Goal: Information Seeking & Learning: Get advice/opinions

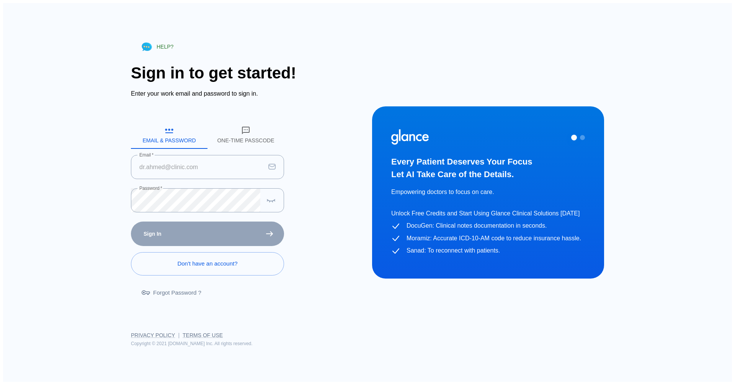
type input "[EMAIL_ADDRESS][DOMAIN_NAME]"
click at [197, 233] on div "Sign In Don't have an account? Forgot Password ?" at bounding box center [207, 266] width 153 height 88
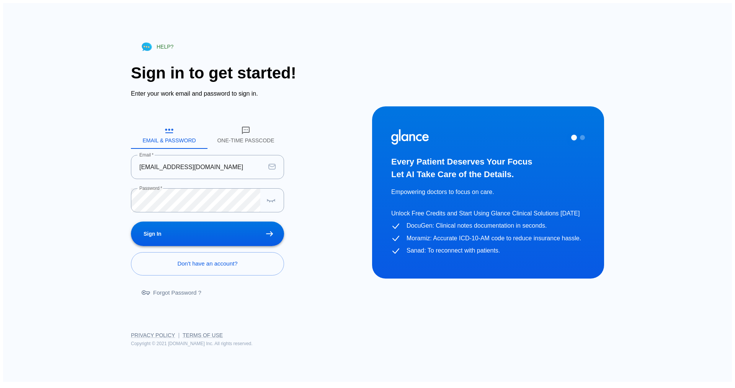
click at [259, 230] on button "Sign In" at bounding box center [207, 234] width 153 height 25
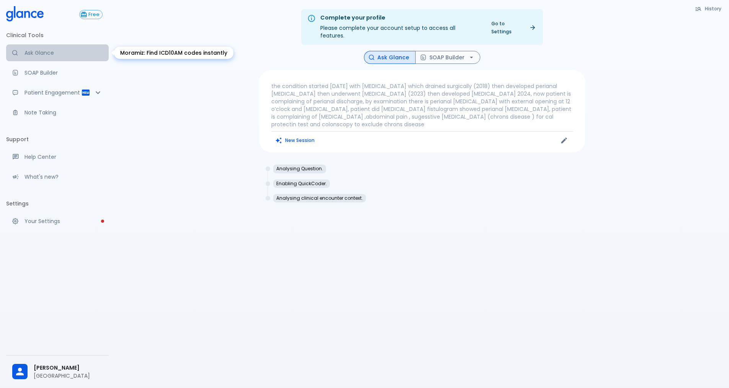
click at [51, 50] on p "Ask Glance" at bounding box center [63, 53] width 78 height 8
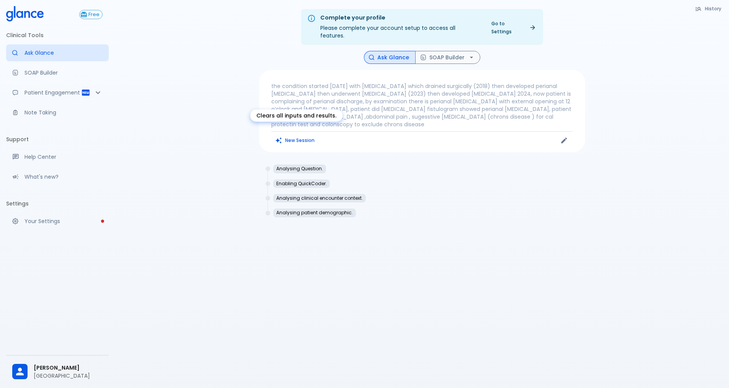
click at [307, 135] on button "New Session" at bounding box center [295, 140] width 48 height 11
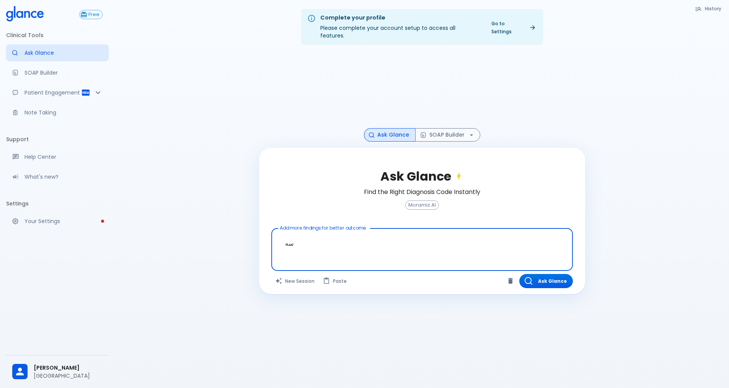
type textarea "س"
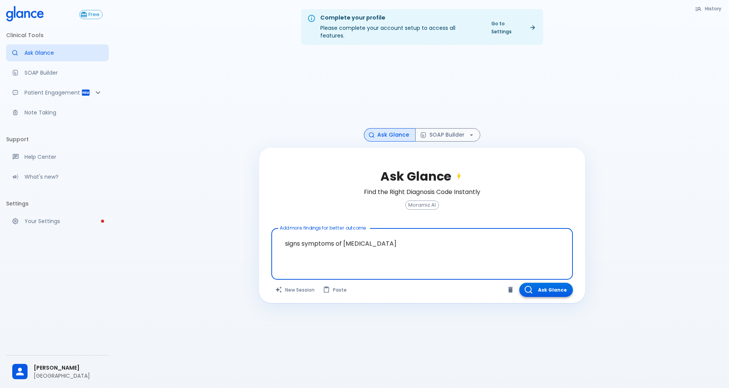
type textarea "signs symptoms of hiatus hernia"
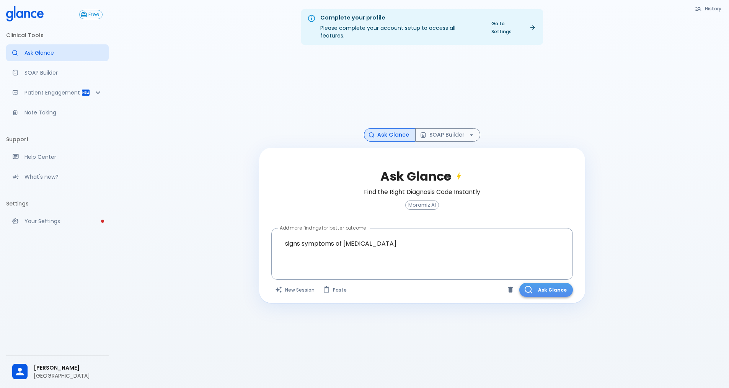
click at [545, 283] on button "Ask Glance" at bounding box center [546, 290] width 54 height 14
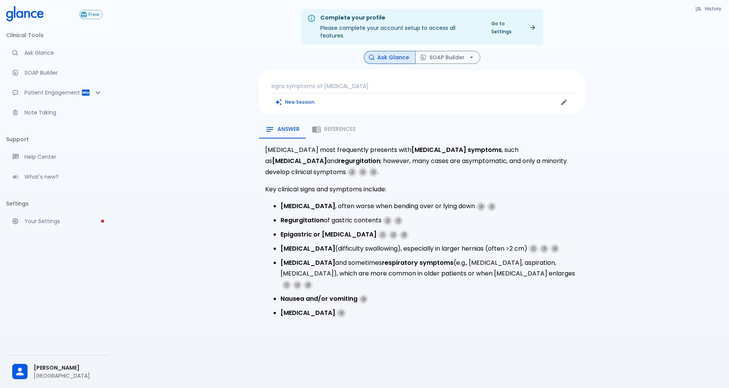
click at [282, 213] on ul "Heartburn , often worse when bending over or lying down 4 5 Regurgitation of ga…" at bounding box center [422, 259] width 314 height 117
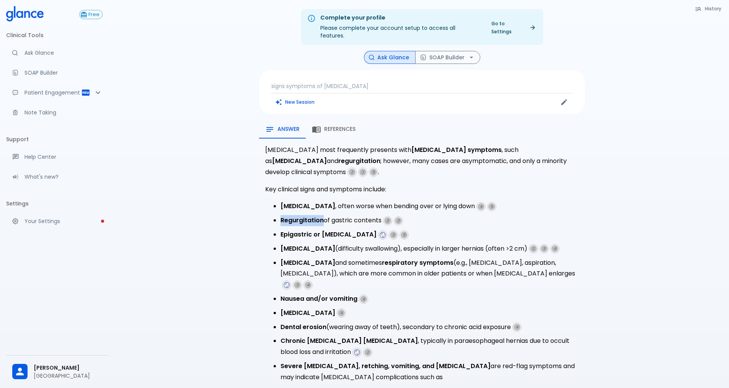
drag, startPoint x: 280, startPoint y: 212, endPoint x: 322, endPoint y: 212, distance: 42.1
drag, startPoint x: 315, startPoint y: 212, endPoint x: 286, endPoint y: 217, distance: 29.1
click at [286, 217] on strong "Regurgitation" at bounding box center [301, 220] width 43 height 9
drag, startPoint x: 281, startPoint y: 214, endPoint x: 322, endPoint y: 214, distance: 40.9
drag, startPoint x: 321, startPoint y: 214, endPoint x: 299, endPoint y: 217, distance: 22.5
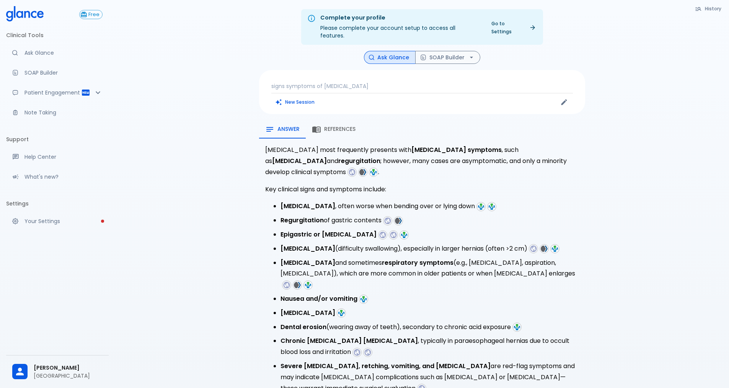
click at [299, 217] on li "Regurgitation of gastric contents" at bounding box center [429, 220] width 298 height 11
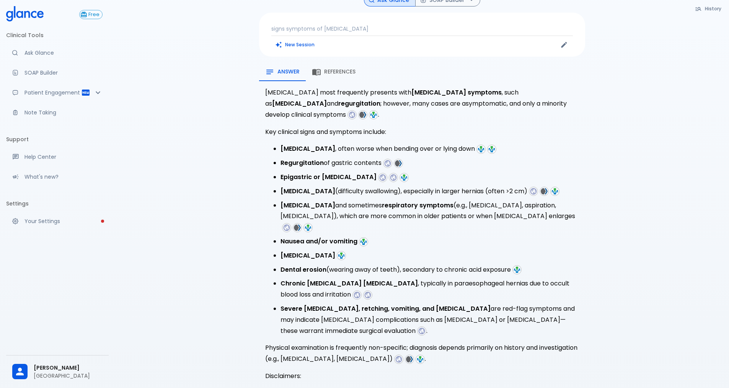
scroll to position [60, 0]
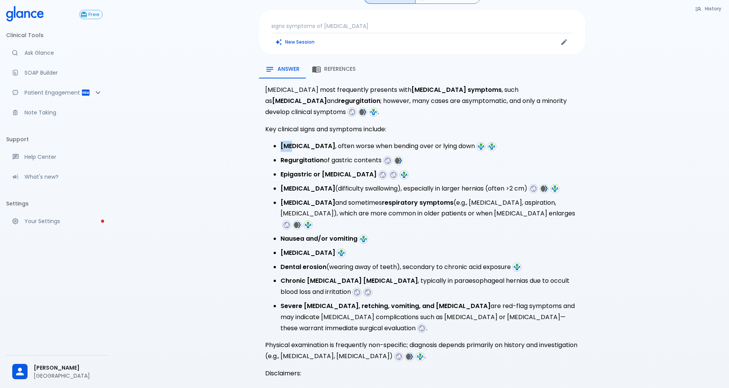
drag, startPoint x: 278, startPoint y: 137, endPoint x: 298, endPoint y: 155, distance: 27.1
click at [296, 149] on ul "Heartburn , often worse when bending over or lying down Regurgitation of gastri…" at bounding box center [422, 237] width 314 height 193
click at [295, 170] on strong "Epigastric or chest pain" at bounding box center [328, 174] width 96 height 9
drag, startPoint x: 323, startPoint y: 153, endPoint x: 280, endPoint y: 153, distance: 42.9
click at [280, 155] on li "Regurgitation of gastric contents" at bounding box center [429, 160] width 298 height 11
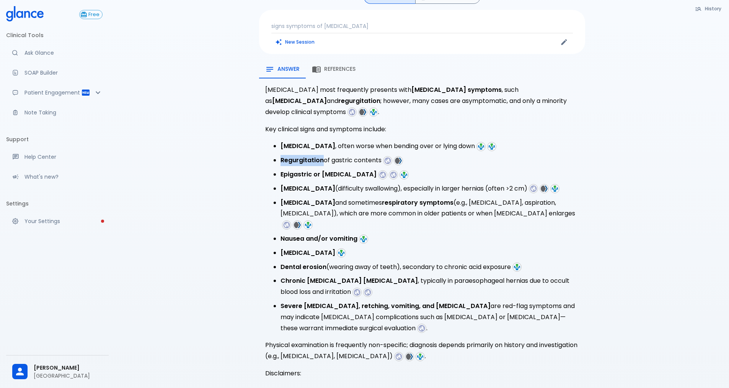
copy strong "Regurgitation"
